Goal: Task Accomplishment & Management: Manage account settings

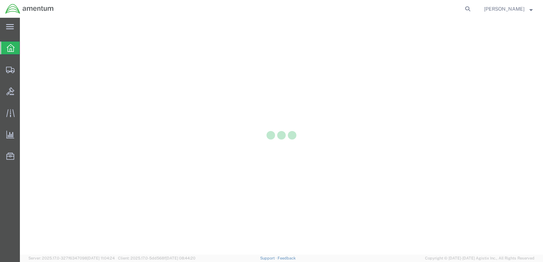
click at [37, 68] on div at bounding box center [281, 136] width 523 height 237
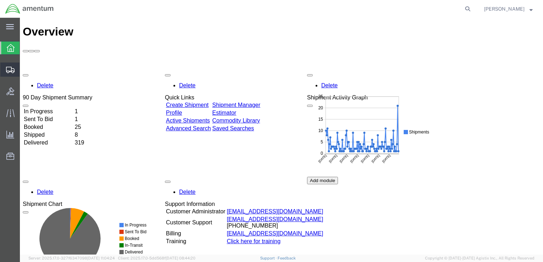
click at [25, 70] on span "Shipments" at bounding box center [22, 70] width 5 height 14
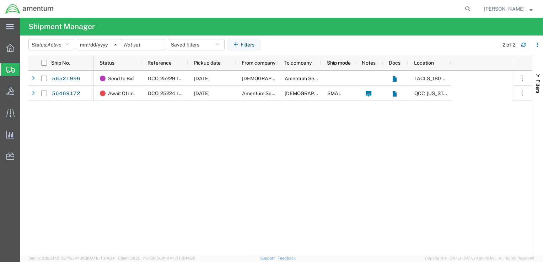
click at [0, 0] on span "Create Shipment" at bounding box center [0, 0] width 0 height 0
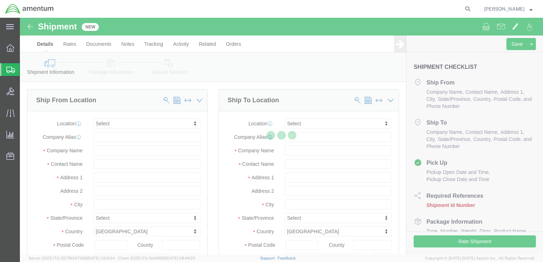
select select
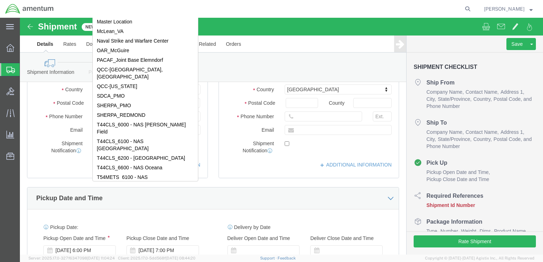
scroll to position [2158, 0]
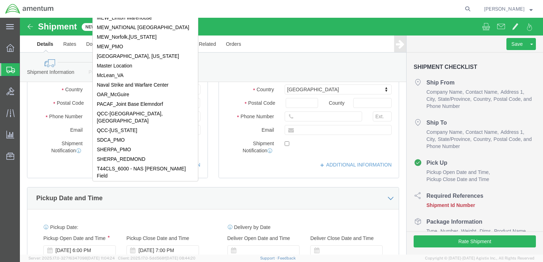
select select "69292"
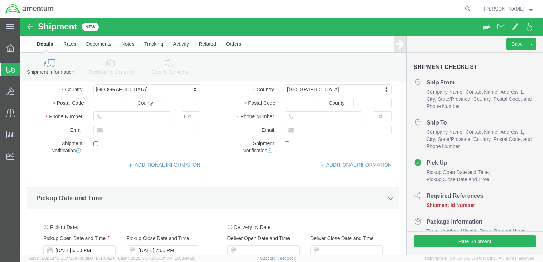
scroll to position [0, 0]
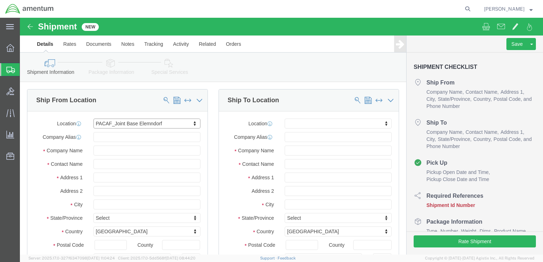
select select "AK"
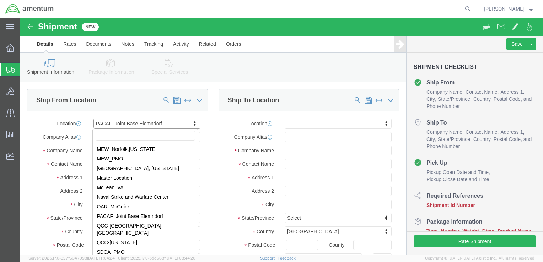
scroll to position [2229, 0]
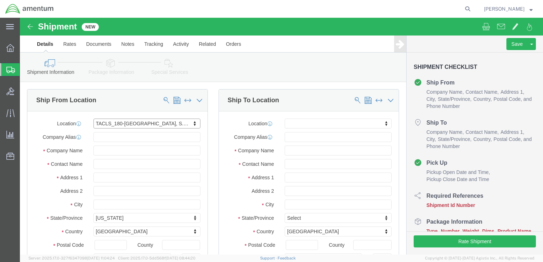
select select "42679"
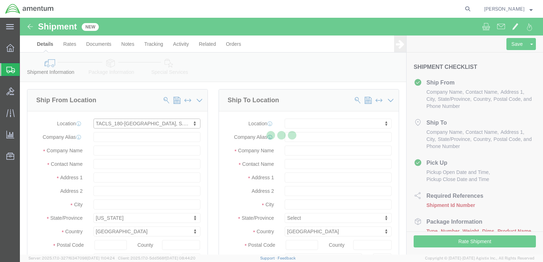
select select
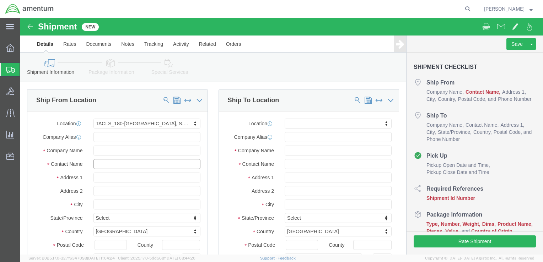
click input "text"
type input "tERRY cOOPER"
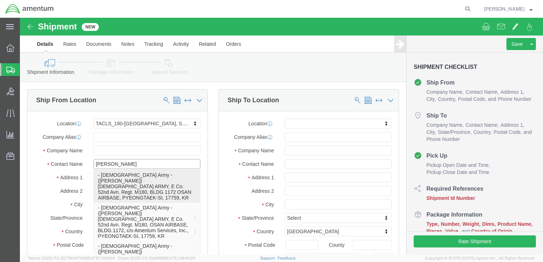
click p "- U.S. Army - (Terry Cooper) U.S ARMY, E Co. 52nd Avn. Regt. M180, BLDG 1172 OS…"
select select
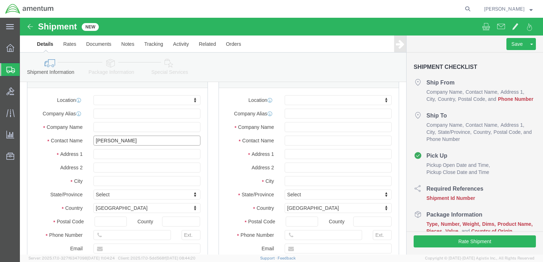
scroll to position [107, 0]
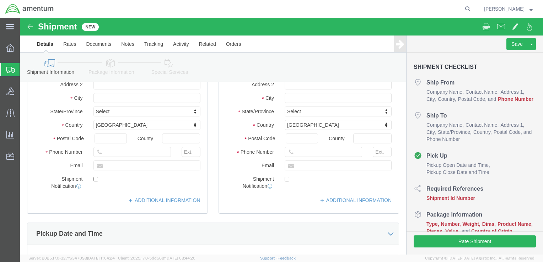
type input "[PERSON_NAME]"
click input "text"
drag, startPoint x: 88, startPoint y: 136, endPoint x: 82, endPoint y: 135, distance: 5.7
click input "070-7957-1123"
type input "[PHONE_NUMBER]"
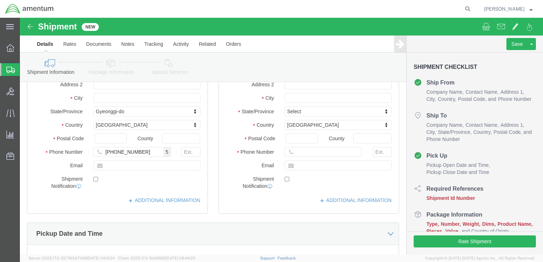
click label
click input "checkbox"
checkbox input "true"
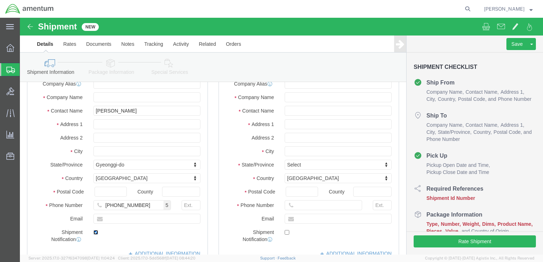
scroll to position [0, 0]
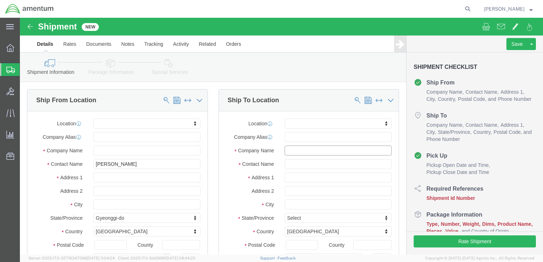
click input "text"
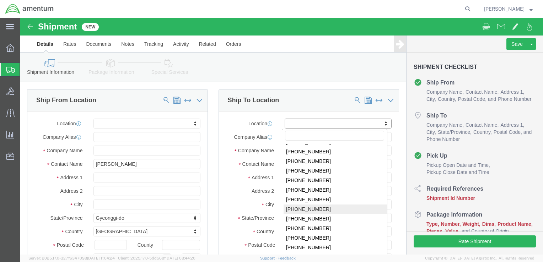
scroll to position [34, 0]
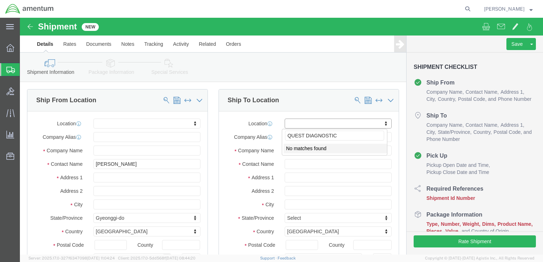
type input "QUEST DIAGNOSTICS"
click span
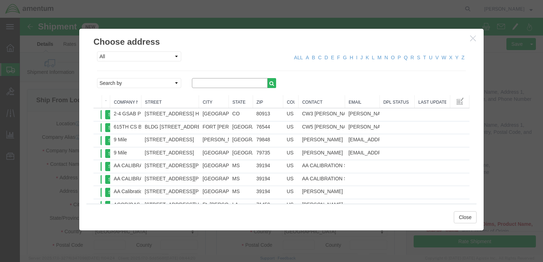
click input "text"
type input "Quest Diagnostics"
click icon "button"
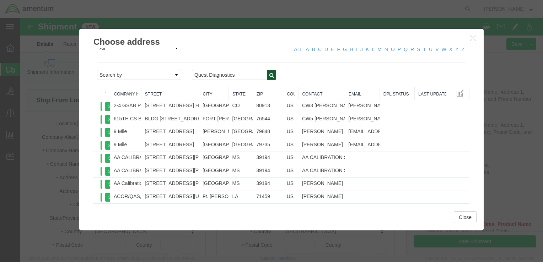
scroll to position [0, 0]
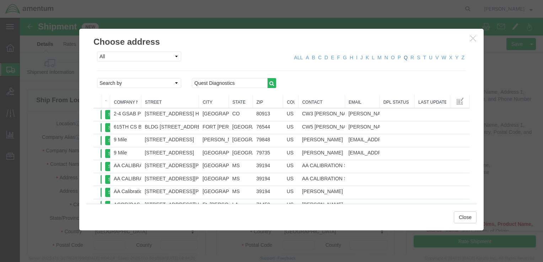
click link "Q"
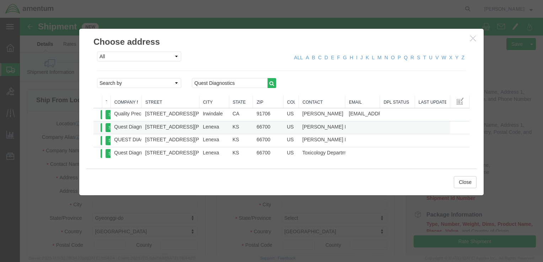
click td "Quest Diagnostics"
click button "Select"
select select "KS"
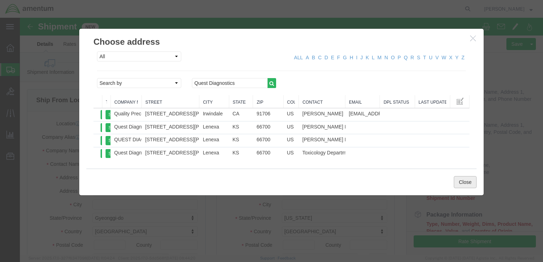
click button "Close"
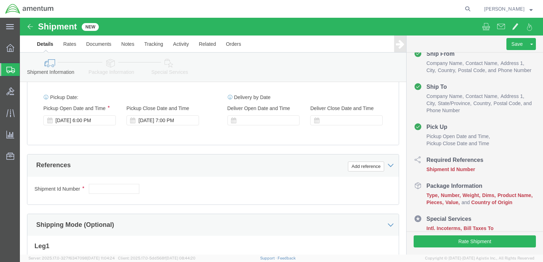
scroll to position [284, 0]
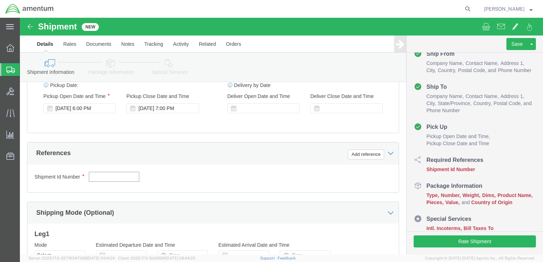
paste input "S180-25232-0001"
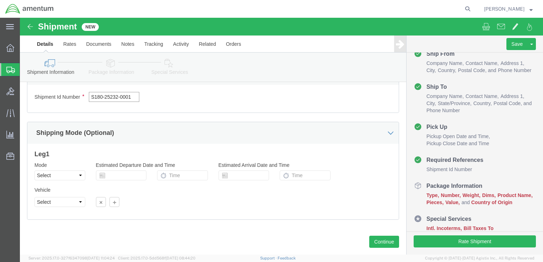
scroll to position [379, 0]
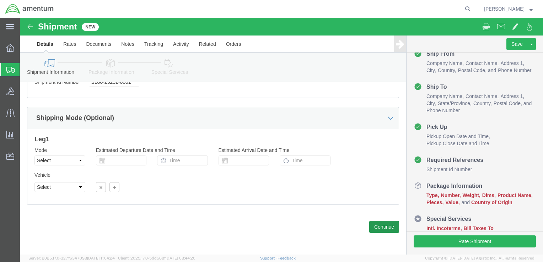
type input "S180-25232-0001"
click button "Continue"
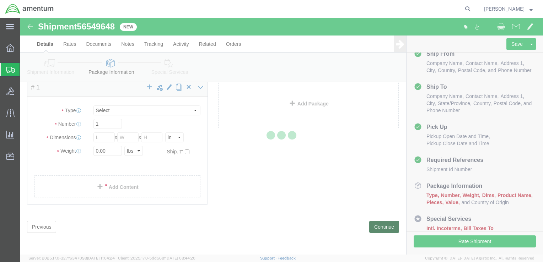
scroll to position [2, 0]
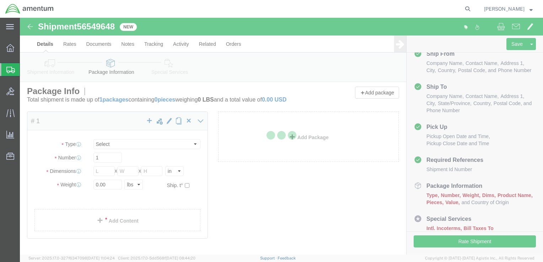
select select "CBOX"
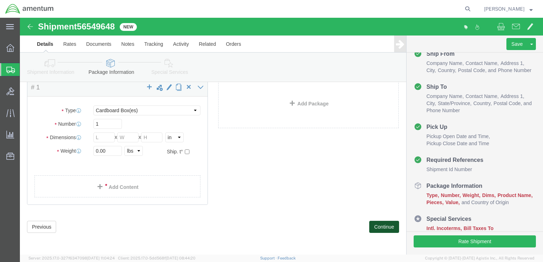
scroll to position [43, 0]
click select "Select BCK Boxes Bale(s) Basket(s) Bolt(s) Bottle(s) Buckets Bulk Bundle(s) Can…"
select select "ENV"
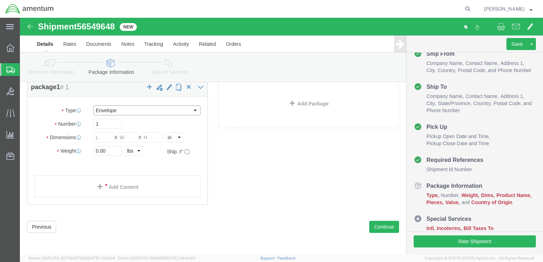
click select "Select BCK Boxes Bale(s) Basket(s) Bolt(s) Bottle(s) Buckets Bulk Bundle(s) Can…"
type input "9.50"
type input "12.50"
type input "0.25"
type input "1"
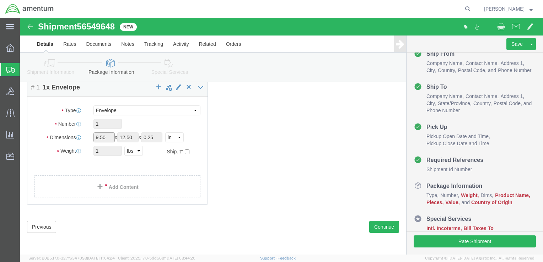
click input "9.50"
click input "0.25"
click select "Select BCK Boxes Bale(s) Basket(s) Bolt(s) Bottle(s) Buckets Bulk Bundle(s) Can…"
select select "SBX"
click select "Select BCK Boxes Bale(s) Basket(s) Bolt(s) Bottle(s) Buckets Bulk Bundle(s) Can…"
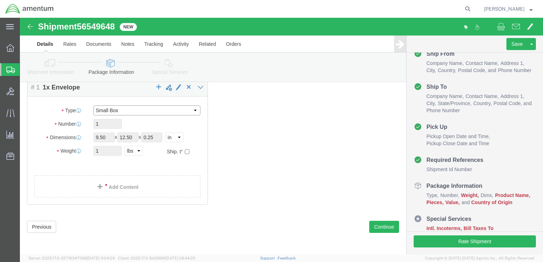
type input "12.25"
type input "11.00"
type input "1.50"
click span
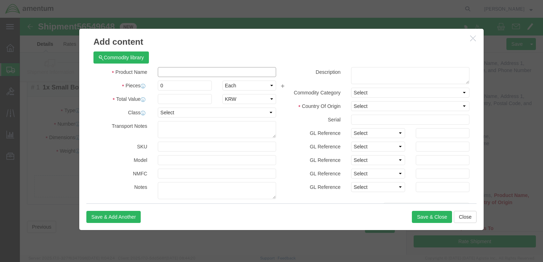
click input "text"
type input "[MEDICAL_DATA] KITS"
click input "0"
type input "4.00"
click input "text"
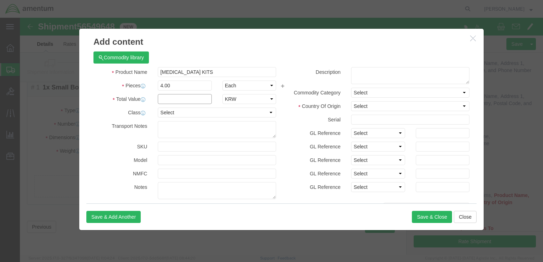
type input "100.00"
click select "Select Afghanistan Åland Islands Albania Algeria American Samoa Andorra Angola …"
select select "US"
click select "Select Afghanistan Åland Islands Albania Algeria American Samoa Andorra Angola …"
click button "Save & Close"
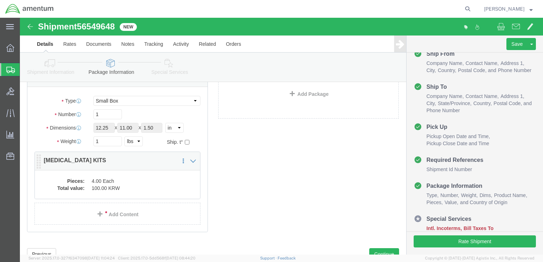
scroll to position [0, 0]
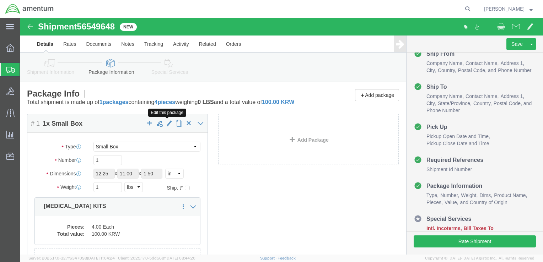
click span "button"
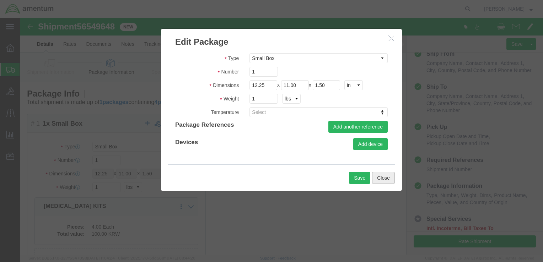
click button "Close"
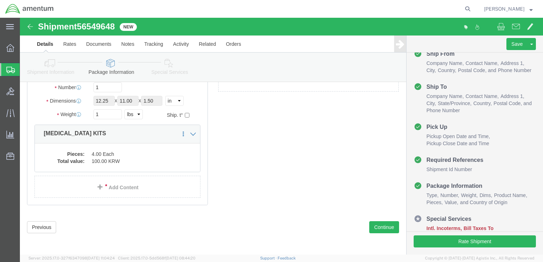
scroll to position [80, 0]
click icon
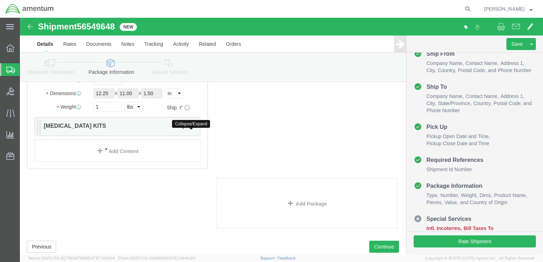
click icon
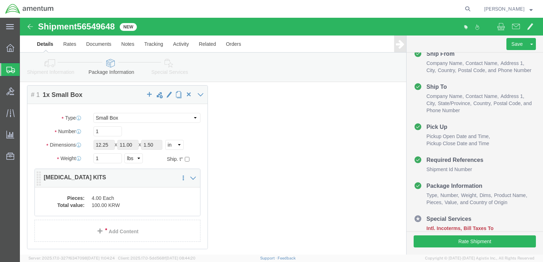
scroll to position [0, 0]
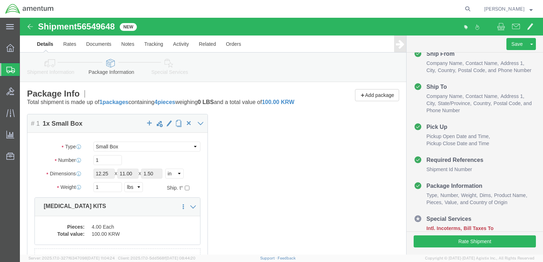
click link "Details"
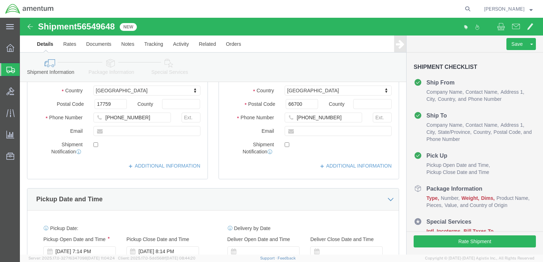
scroll to position [142, 0]
click link "ADDITIONAL INFORMATION"
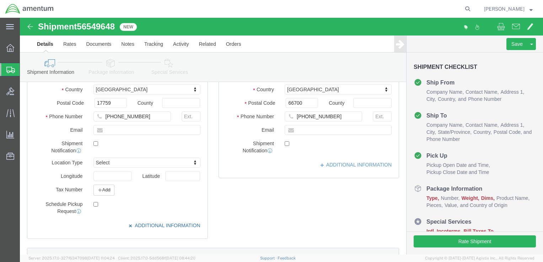
click link "ADDITIONAL INFORMATION"
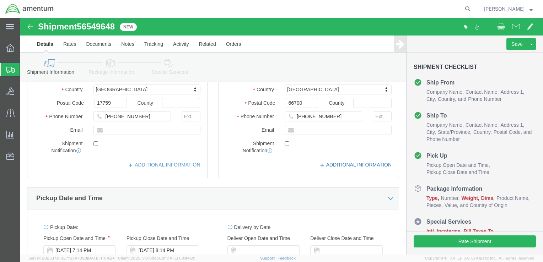
click link "ADDITIONAL INFORMATION"
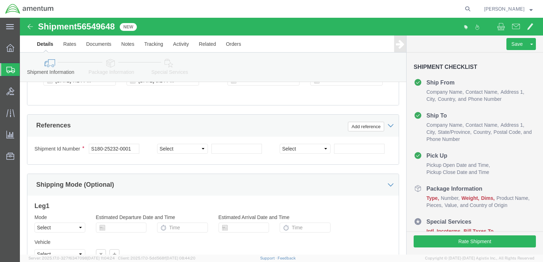
scroll to position [355, 0]
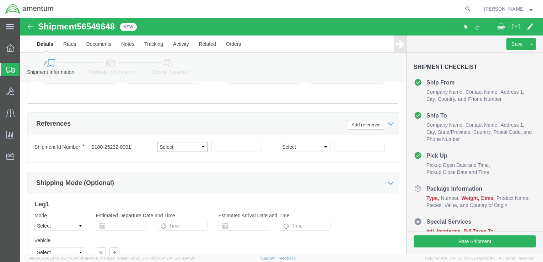
click select "Select Account Type Activity ID Airline Appointment Number ASN Batch Request # …"
click button "Add reference"
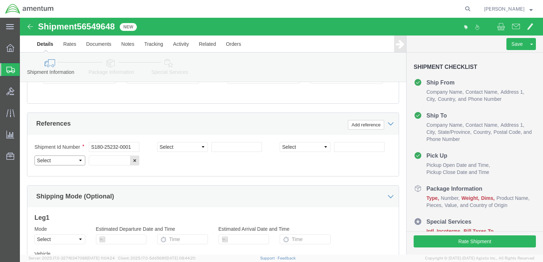
click select "Select Account Type Activity ID Airline Appointment Number ASN Batch Request # …"
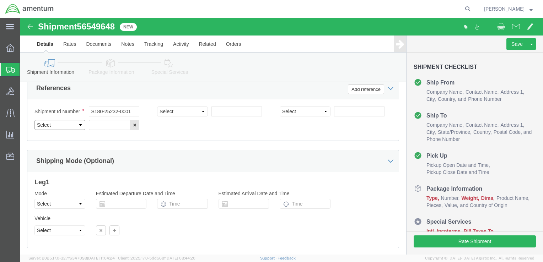
scroll to position [427, 0]
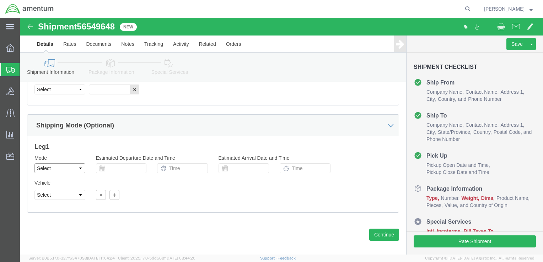
click select "Select Air Less than Truckload Multi-Leg Ocean Freight Rail Small Parcel Truckl…"
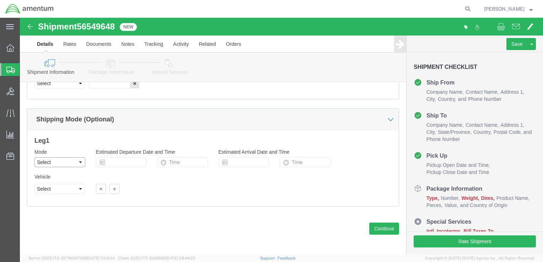
scroll to position [434, 0]
click button "Continue"
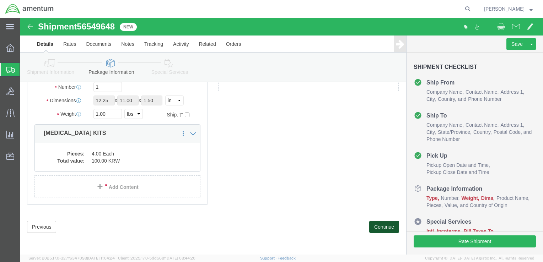
scroll to position [39, 0]
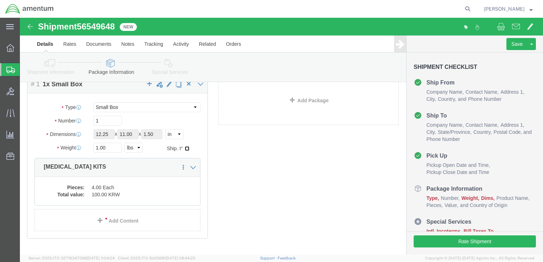
click input "checkbox"
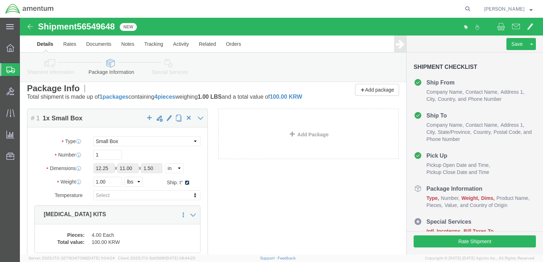
scroll to position [0, 0]
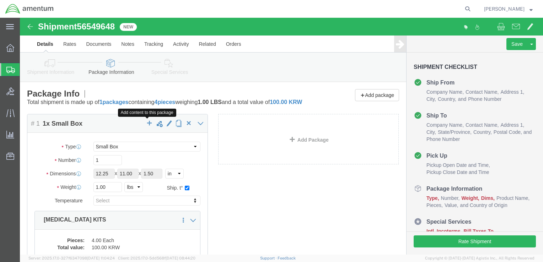
click span "button"
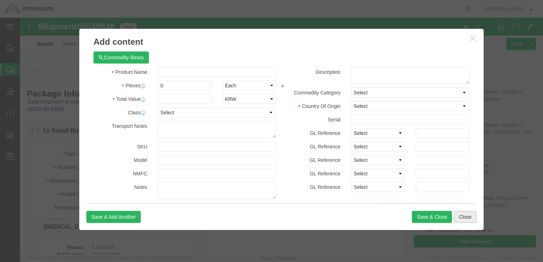
click button "Close"
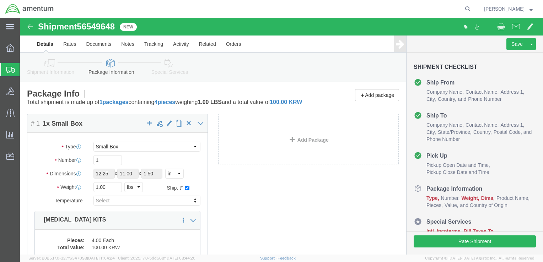
scroll to position [71, 0]
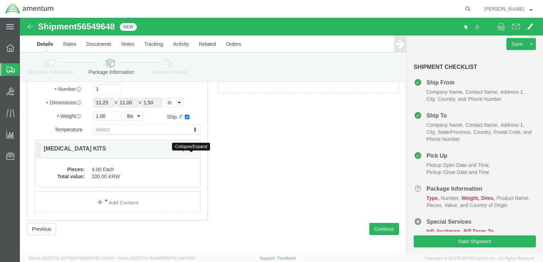
click icon
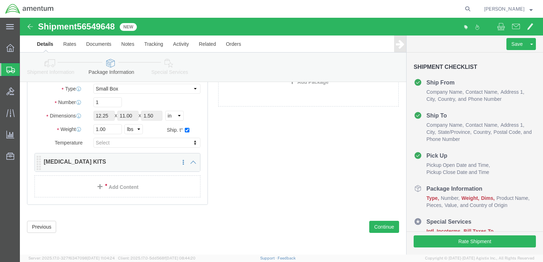
scroll to position [65, 0]
click div
click icon
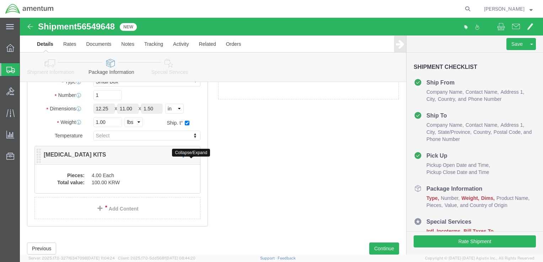
scroll to position [71, 0]
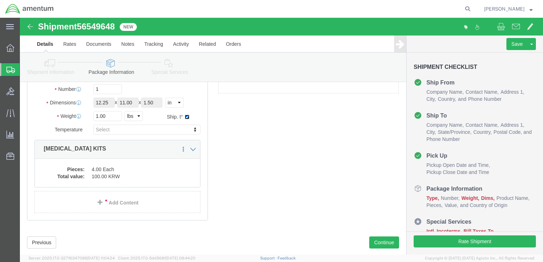
click input "checkbox"
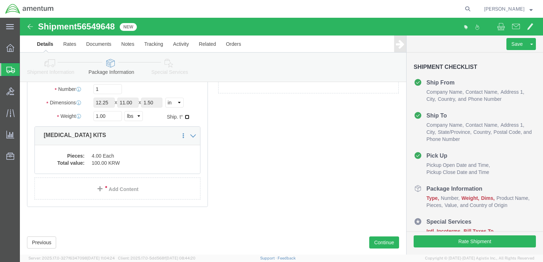
click input "checkbox"
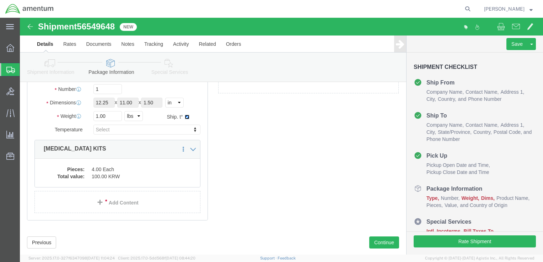
click input "checkbox"
checkbox input "false"
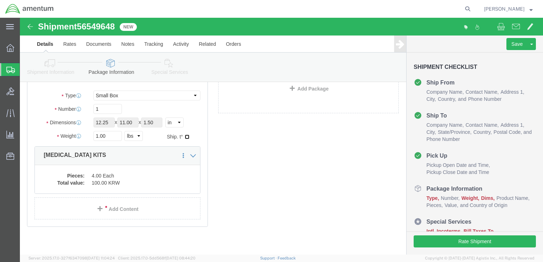
scroll to position [23, 0]
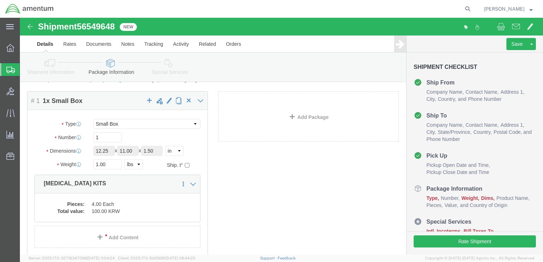
click div "Package Type Select BCK Boxes Bale(s) Basket(s) Bolt(s) Bottle(s) Buckets Bulk …"
click input "11.00"
click input "12.25"
click input "1"
click input "1.00"
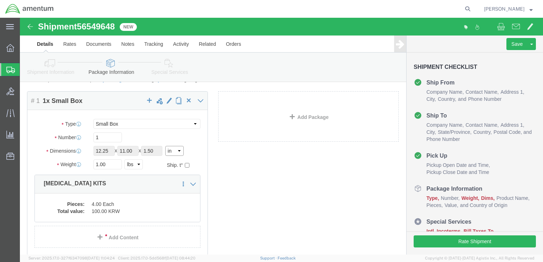
click select "Select cm ft in"
select select "CM"
click select "Select cm ft in"
type input "31.12"
type input "27.94"
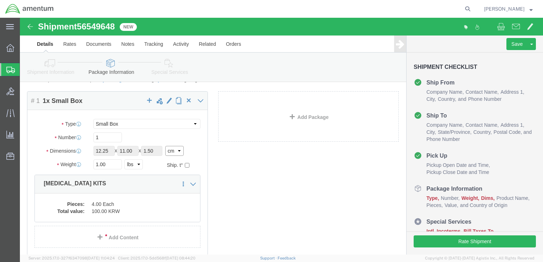
type input "3.81"
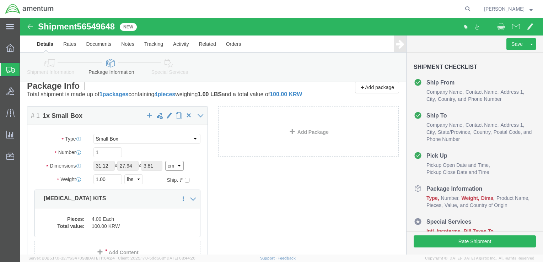
scroll to position [0, 0]
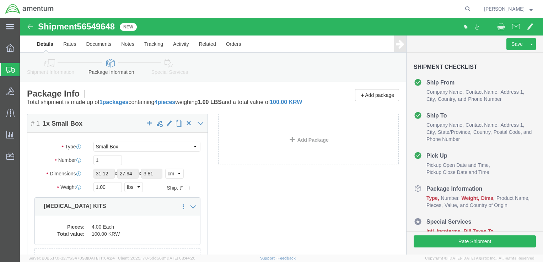
click span "Small Box"
click select "Select BCK Boxes Bale(s) Basket(s) Bolt(s) Bottle(s) Buckets Bulk Bundle(s) Can…"
click input "1"
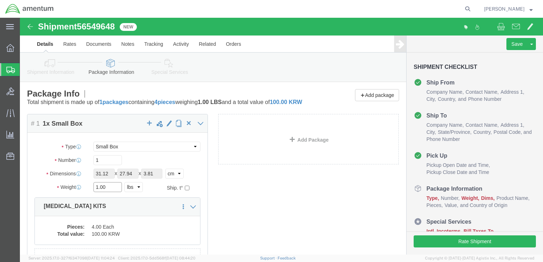
drag, startPoint x: 84, startPoint y: 178, endPoint x: 70, endPoint y: 178, distance: 14.6
click div "1.00 Select kgs lbs"
type input ".4"
click select "Select kgs lbs"
select select "KGS"
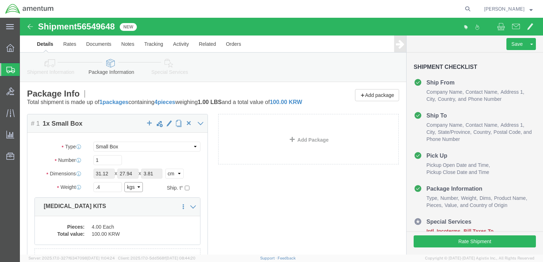
click select "Select kgs lbs"
type input "0.18"
click div "Package Content # 1 1 x Small Box Package Type Select BCK Boxes Bale(s) Basket(…"
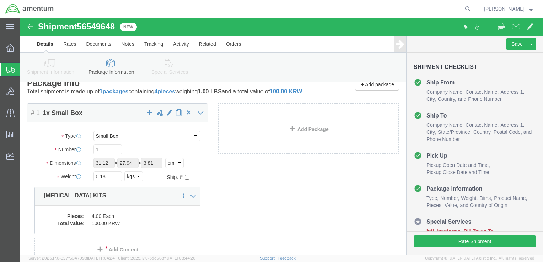
scroll to position [94, 0]
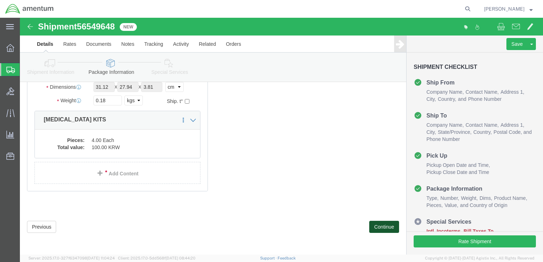
click button "Continue"
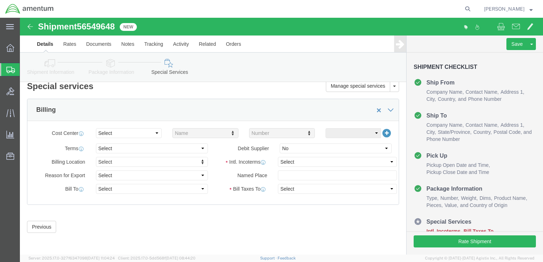
scroll to position [7, 0]
click select "Select Carriage Insurance Paid Carriage Paid To Cost and Freight Cost Insurance…"
select select "DDP"
click select "Select Carriage Insurance Paid Carriage Paid To Cost and Freight Cost Insurance…"
select select "SHIP"
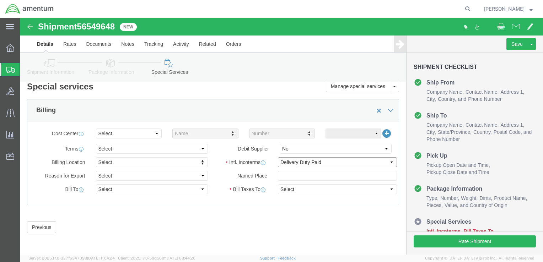
select select "SHIP"
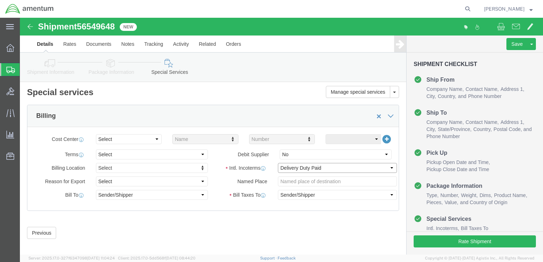
scroll to position [0, 0]
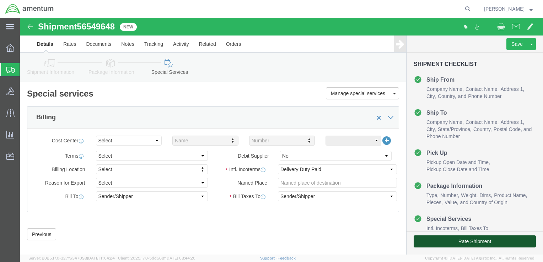
click button "Rate Shipment"
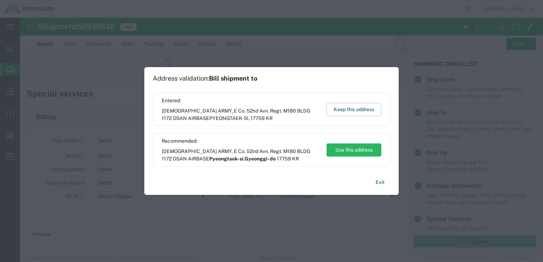
click at [245, 156] on span "Gyeonggi-do" at bounding box center [260, 159] width 31 height 6
click at [347, 154] on button "Use this address" at bounding box center [354, 150] width 55 height 13
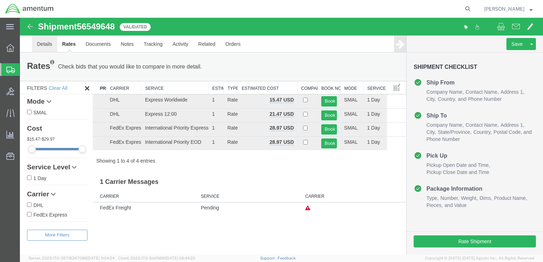
click at [45, 46] on link "Details" at bounding box center [44, 44] width 25 height 17
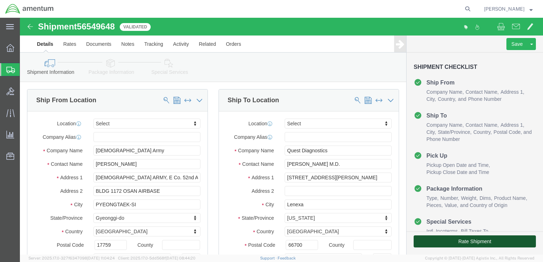
click button "Rate Shipment"
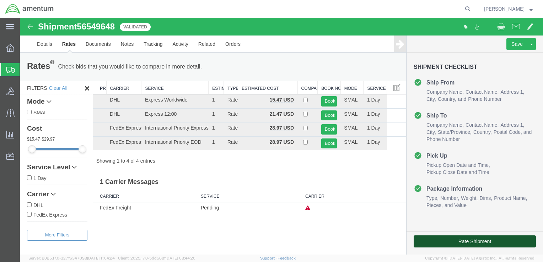
click at [450, 238] on button "Rate Shipment" at bounding box center [475, 242] width 122 height 12
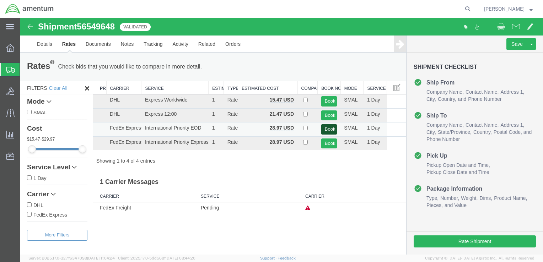
click at [331, 132] on button "Book" at bounding box center [329, 129] width 16 height 10
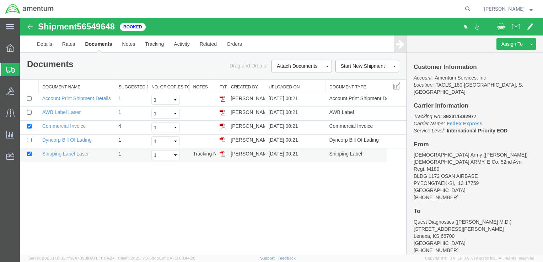
click at [222, 156] on img at bounding box center [223, 154] width 6 height 6
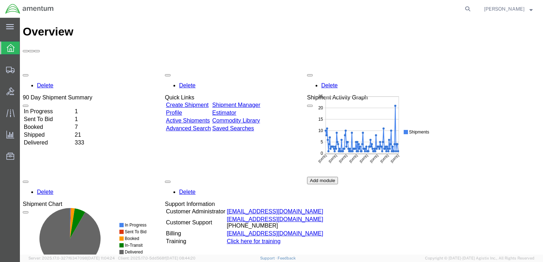
click at [59, 108] on td "In Progress" at bounding box center [48, 111] width 50 height 7
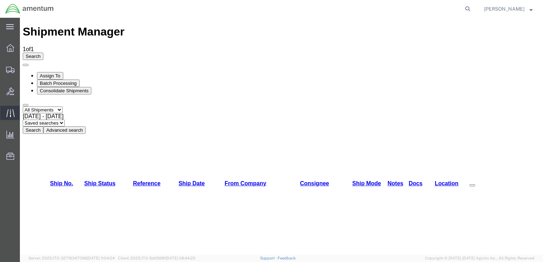
click at [7, 111] on icon at bounding box center [10, 113] width 8 height 8
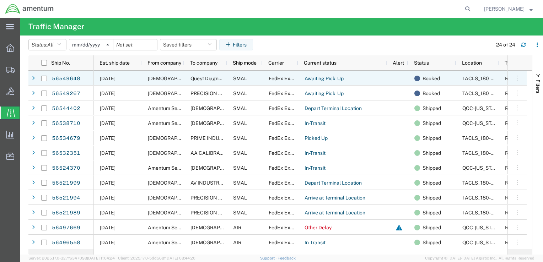
click at [210, 79] on span "Quest Diagnostics" at bounding box center [212, 79] width 42 height 6
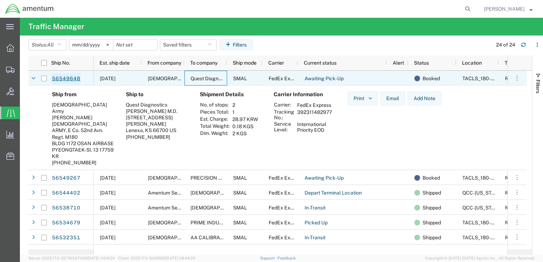
click at [55, 77] on link "56549648" at bounding box center [66, 78] width 29 height 11
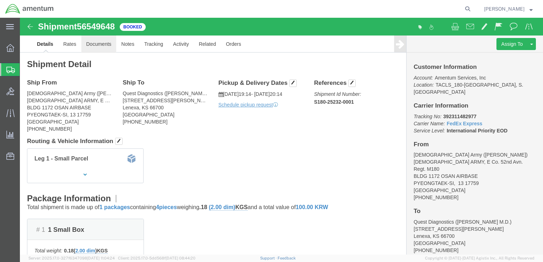
click link "Documents"
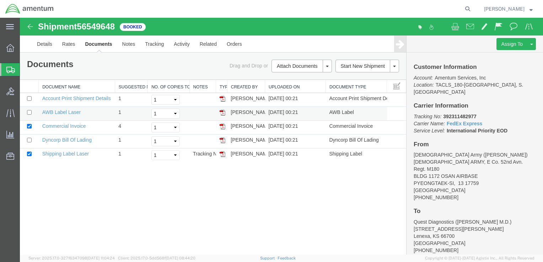
click at [225, 112] on td at bounding box center [221, 114] width 11 height 14
click at [224, 113] on img at bounding box center [223, 113] width 6 height 6
click at [76, 155] on link "Shipping Label Laser" at bounding box center [65, 154] width 47 height 6
click at [78, 130] on td "Commercial Invoice" at bounding box center [77, 128] width 76 height 14
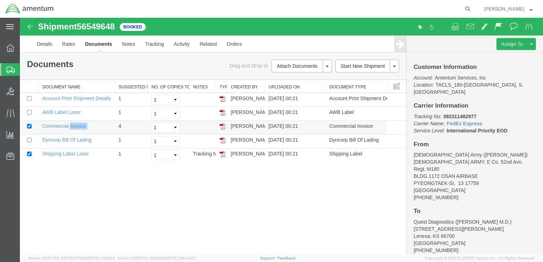
click at [78, 130] on td "Commercial Invoice" at bounding box center [77, 128] width 76 height 14
click at [227, 126] on td at bounding box center [221, 128] width 11 height 14
click at [222, 139] on img at bounding box center [223, 141] width 6 height 6
click at [222, 127] on img at bounding box center [223, 127] width 6 height 6
drag, startPoint x: 444, startPoint y: 110, endPoint x: 477, endPoint y: 109, distance: 33.1
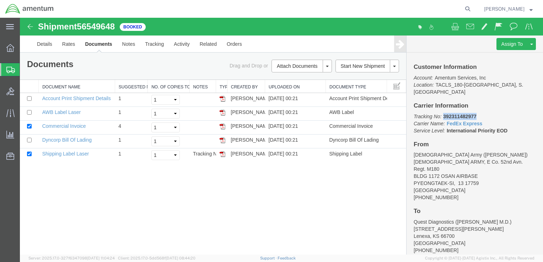
click at [477, 113] on p "Tracking No: 392311482977 Carrier Name: FedEx Express FedEx Express Service Lev…" at bounding box center [475, 123] width 122 height 21
copy b "392311482977"
drag, startPoint x: 116, startPoint y: 28, endPoint x: 81, endPoint y: 27, distance: 34.5
click at [81, 27] on span "56549648" at bounding box center [96, 27] width 38 height 10
copy span "56549648"
